Goal: Complete application form

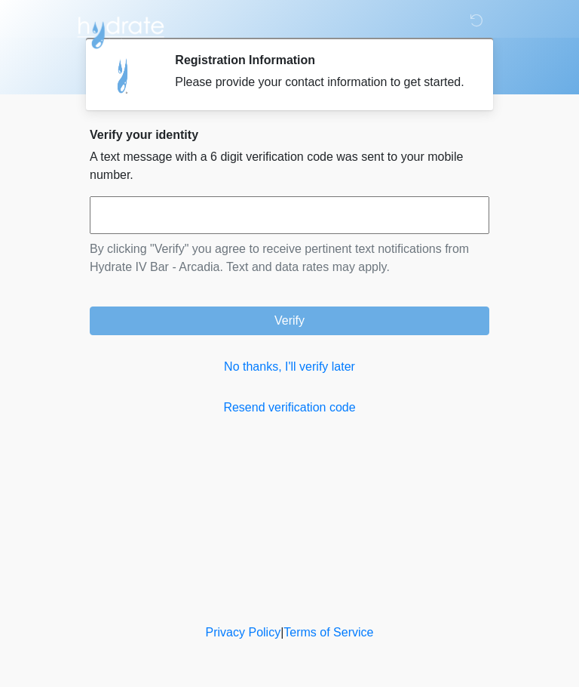
click at [446, 234] on input "text" at bounding box center [290, 215] width 400 height 38
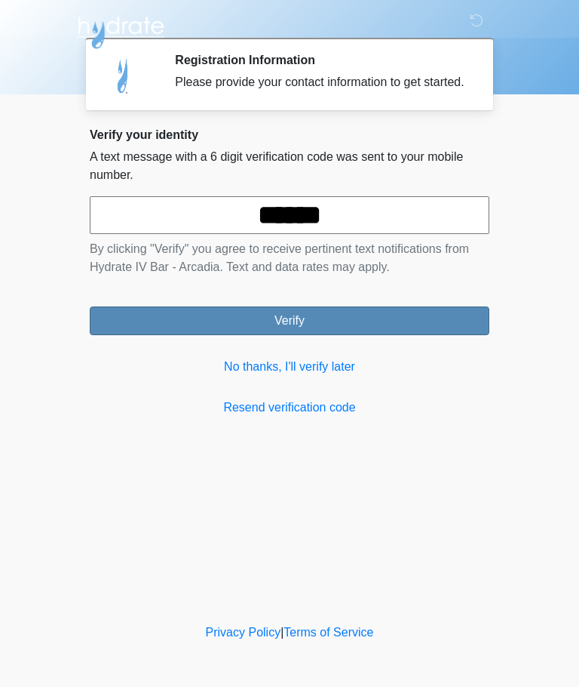
type input "******"
click at [418, 335] on button "Verify" at bounding box center [290, 320] width 400 height 29
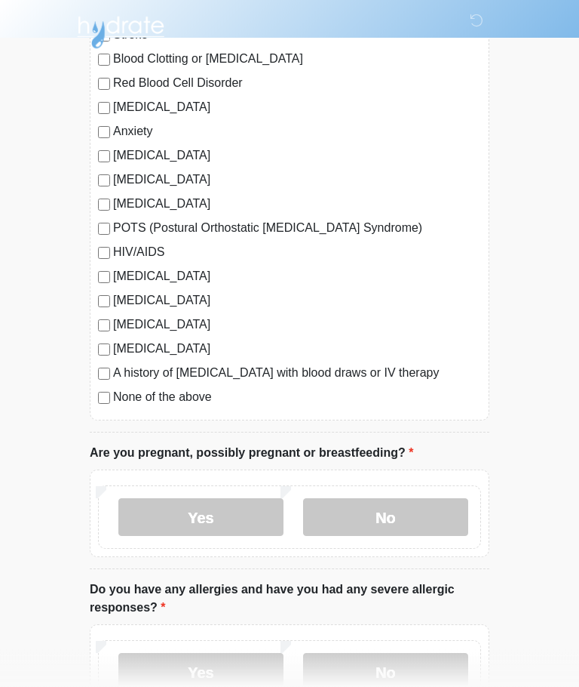
scroll to position [240, 0]
click at [121, 416] on div "[MEDICAL_DATA] Heart Disease Heart Attack Stroke Blood Clotting or [MEDICAL_DAT…" at bounding box center [290, 183] width 400 height 475
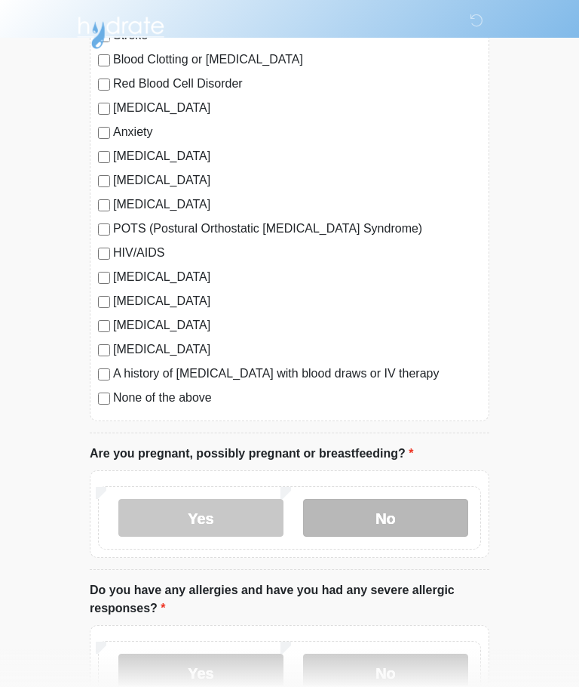
click at [392, 520] on label "No" at bounding box center [385, 518] width 165 height 38
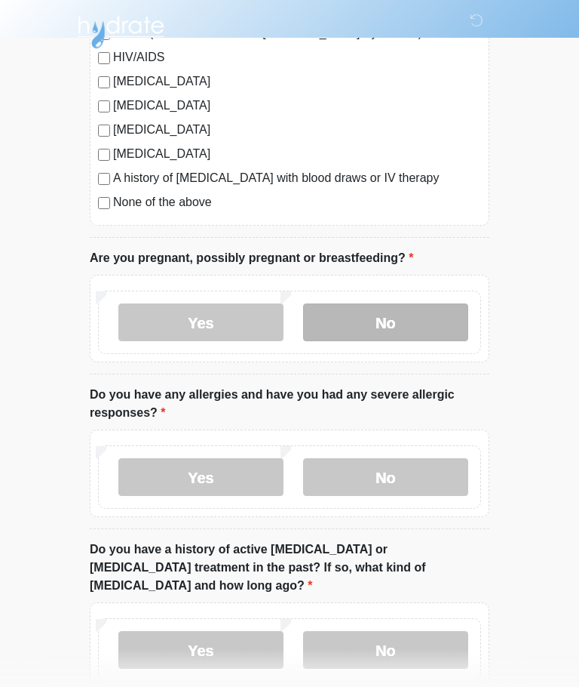
scroll to position [436, 0]
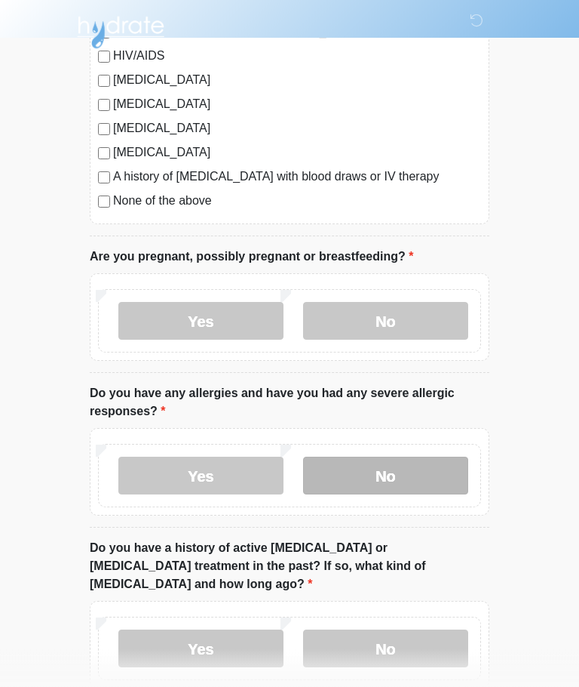
click at [435, 487] on label "No" at bounding box center [385, 476] width 165 height 38
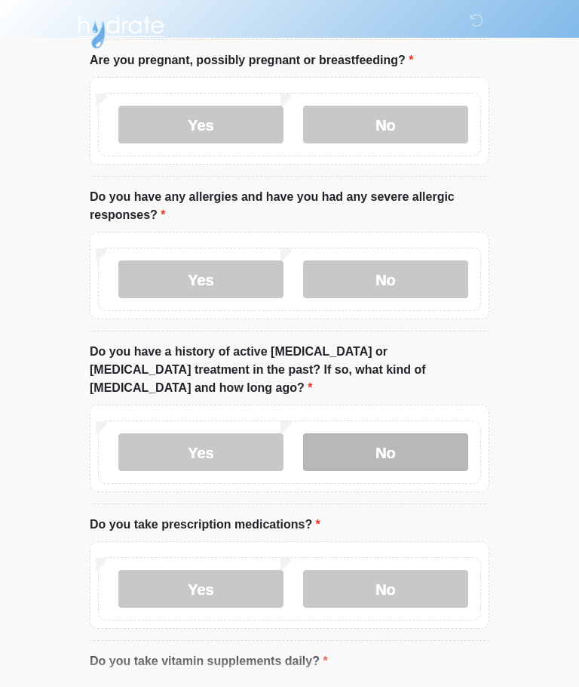
click at [401, 434] on label "No" at bounding box center [385, 453] width 165 height 38
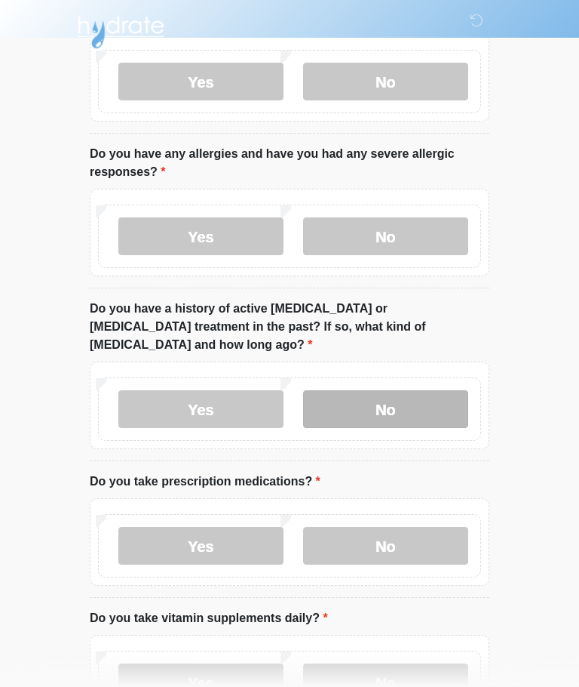
scroll to position [773, 0]
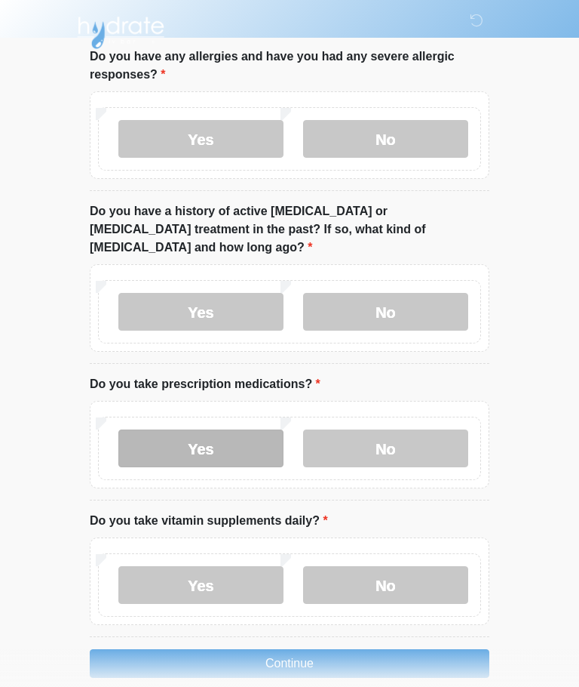
click at [254, 438] on label "Yes" at bounding box center [200, 448] width 165 height 38
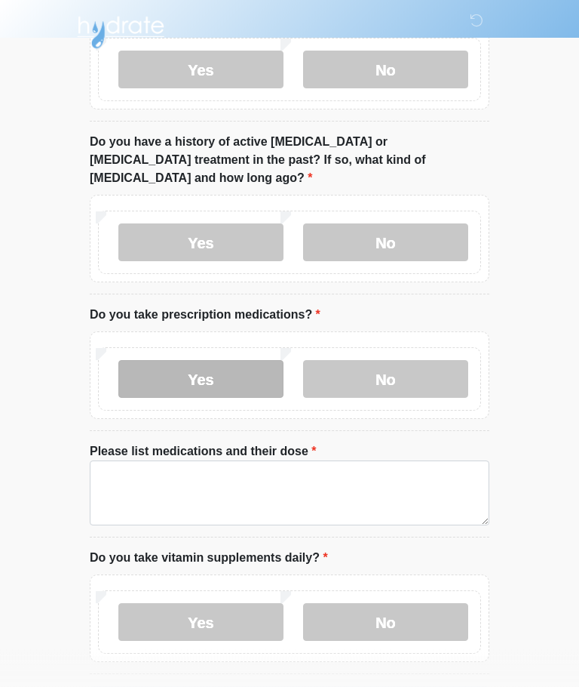
scroll to position [880, 0]
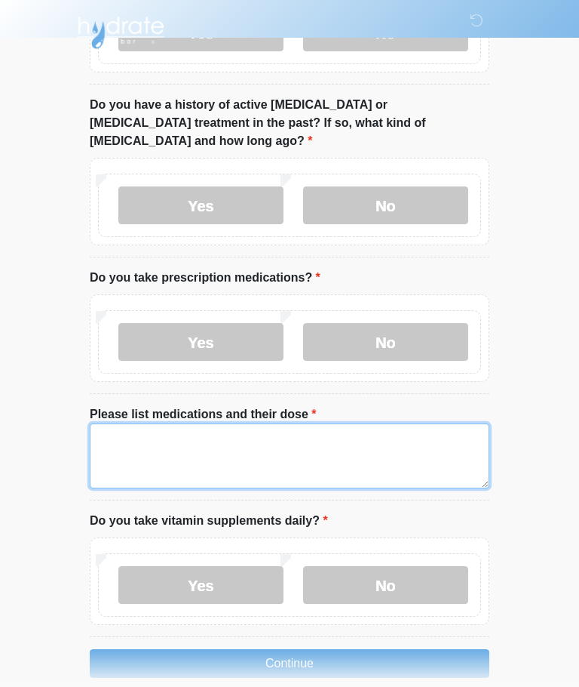
click at [423, 444] on textarea "Please list medications and their dose" at bounding box center [290, 455] width 400 height 65
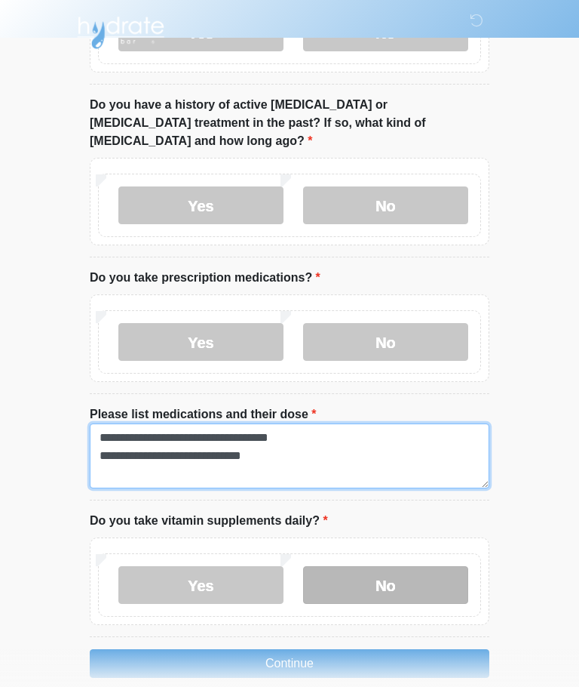
type textarea "**********"
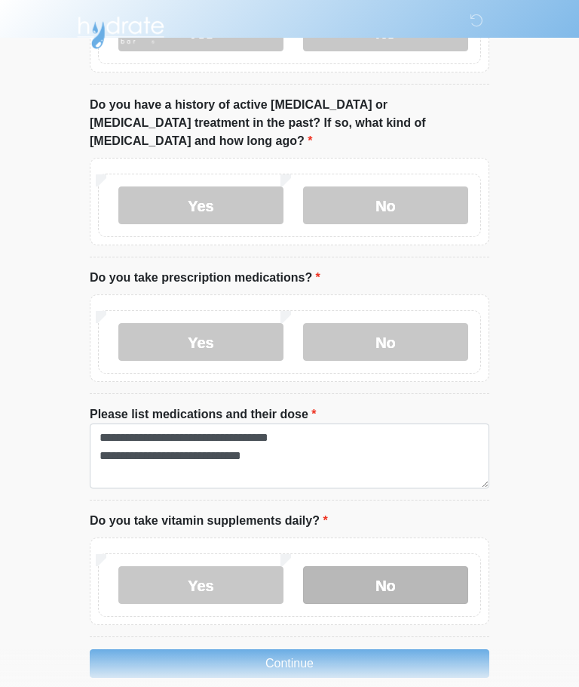
click at [444, 566] on label "No" at bounding box center [385, 585] width 165 height 38
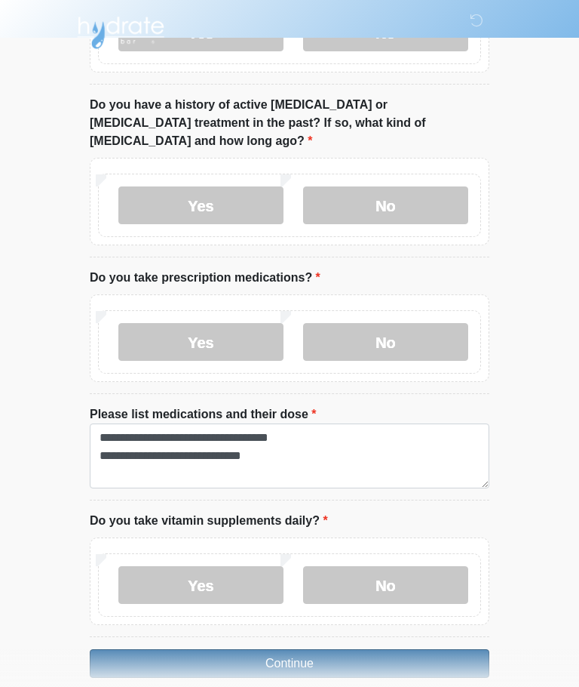
click at [445, 649] on button "Continue" at bounding box center [290, 663] width 400 height 29
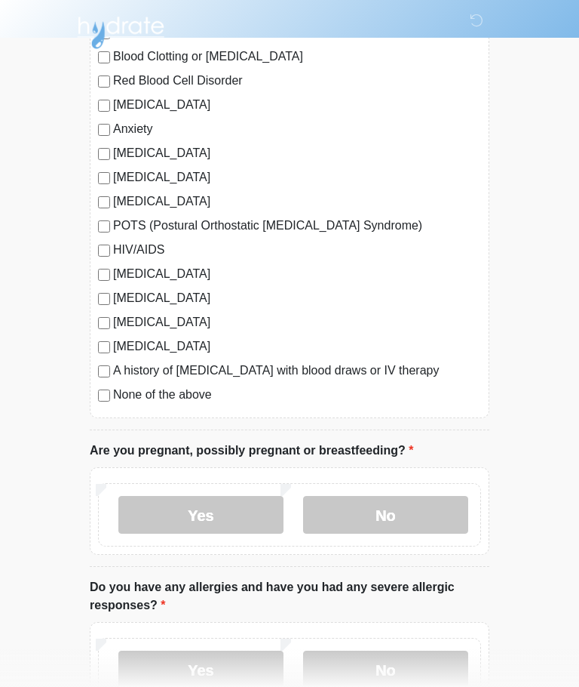
scroll to position [0, 0]
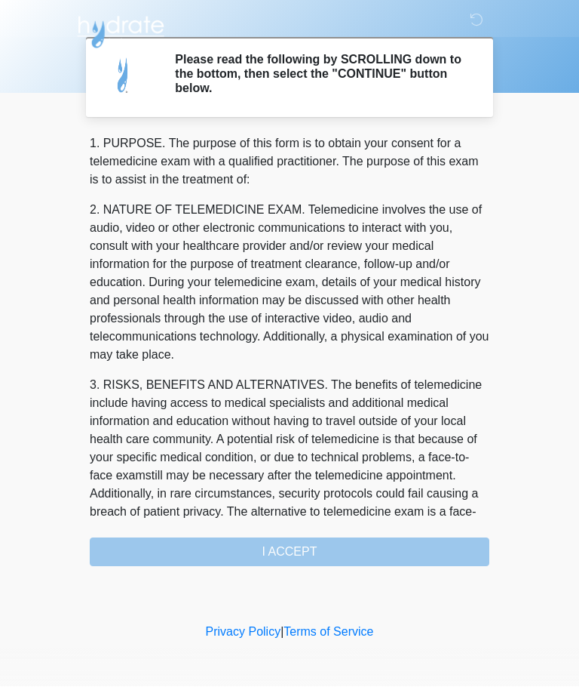
click at [448, 557] on div "1. PURPOSE. The purpose of this form is to obtain your consent for a telemedici…" at bounding box center [290, 351] width 400 height 432
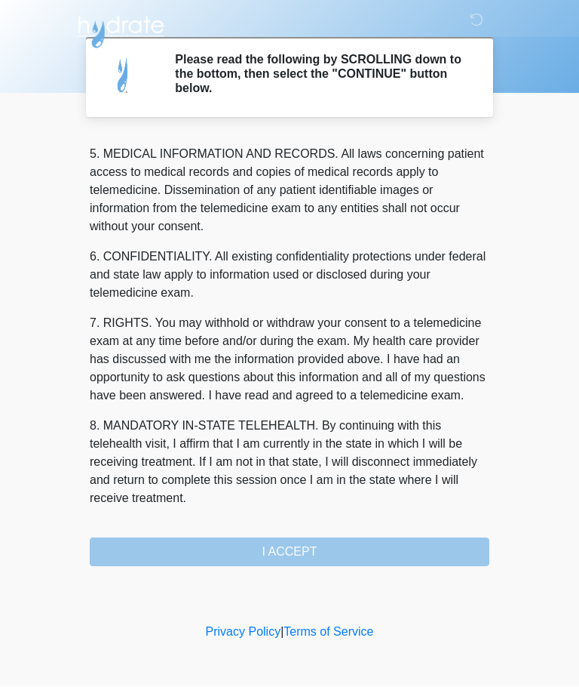
click at [364, 558] on div "1. PURPOSE. The purpose of this form is to obtain your consent for a telemedici…" at bounding box center [290, 351] width 400 height 432
click at [363, 558] on button "I ACCEPT" at bounding box center [290, 552] width 400 height 29
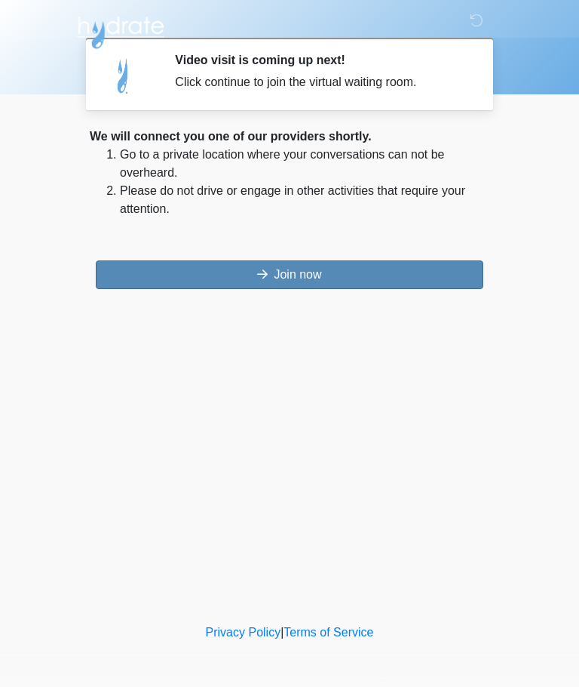
click at [450, 269] on button "Join now" at bounding box center [290, 274] width 388 height 29
